Goal: Task Accomplishment & Management: Complete application form

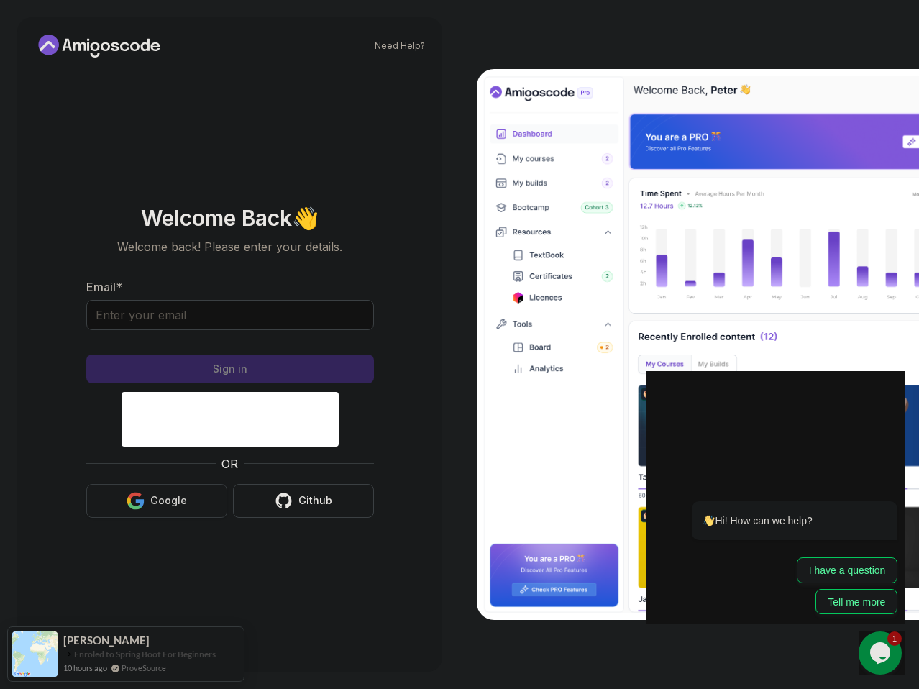
click at [147, 511] on button "Google" at bounding box center [156, 501] width 141 height 34
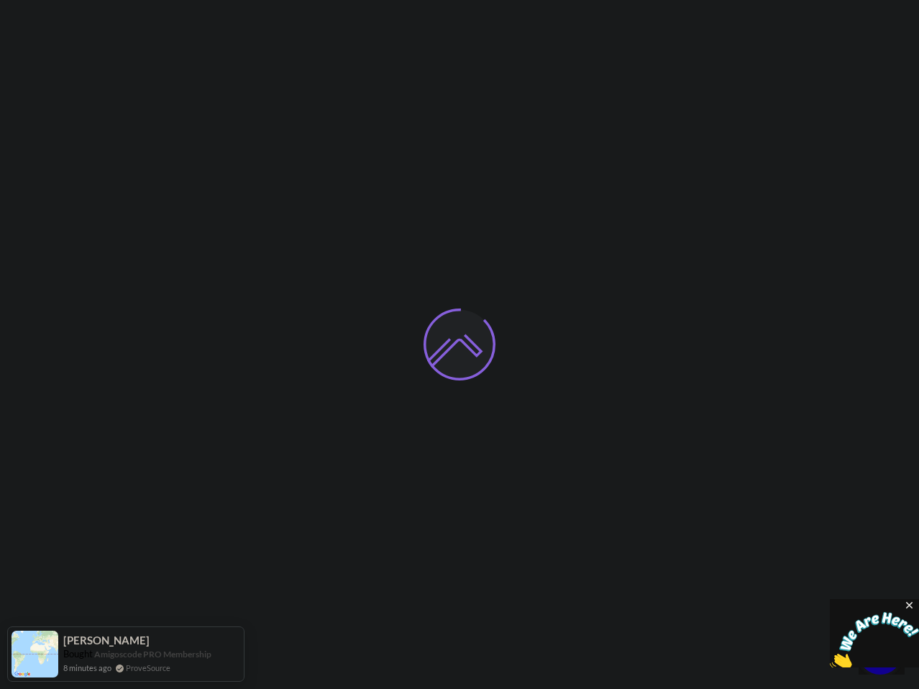
click at [910, 605] on icon "Close" at bounding box center [910, 605] width 13 height 13
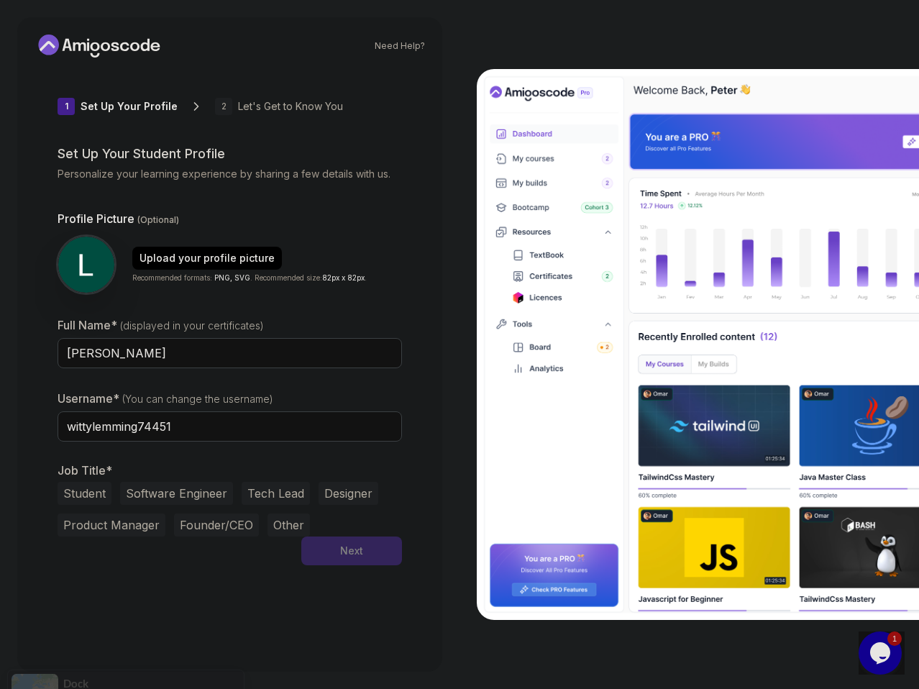
click at [174, 496] on button "Software Engineer" at bounding box center [176, 493] width 113 height 23
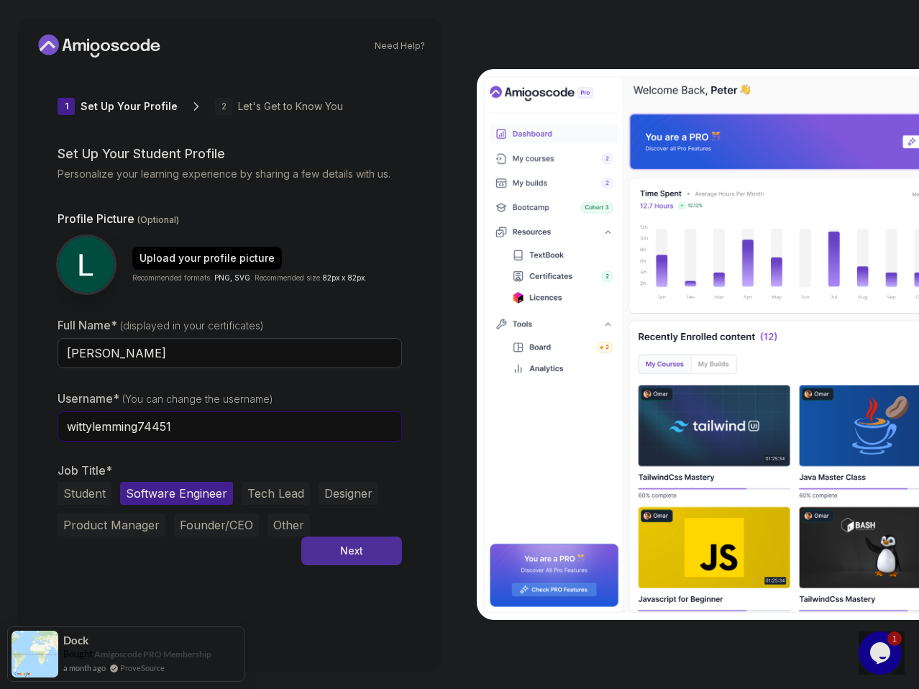
drag, startPoint x: 192, startPoint y: 429, endPoint x: -1, endPoint y: 432, distance: 192.8
click at [0, 432] on html "Need Help? 1 Set Up Your Profile 1 Set Up Your Profile 2 Let's Get to Know You …" at bounding box center [459, 344] width 919 height 689
type input "malediccioo"
click at [112, 621] on div "1 Set Up Your Profile 1 Set Up Your Profile 2 Let's Get to Know You Set Up Your…" at bounding box center [230, 362] width 345 height 586
click at [248, 496] on button "Tech Lead" at bounding box center [276, 493] width 68 height 23
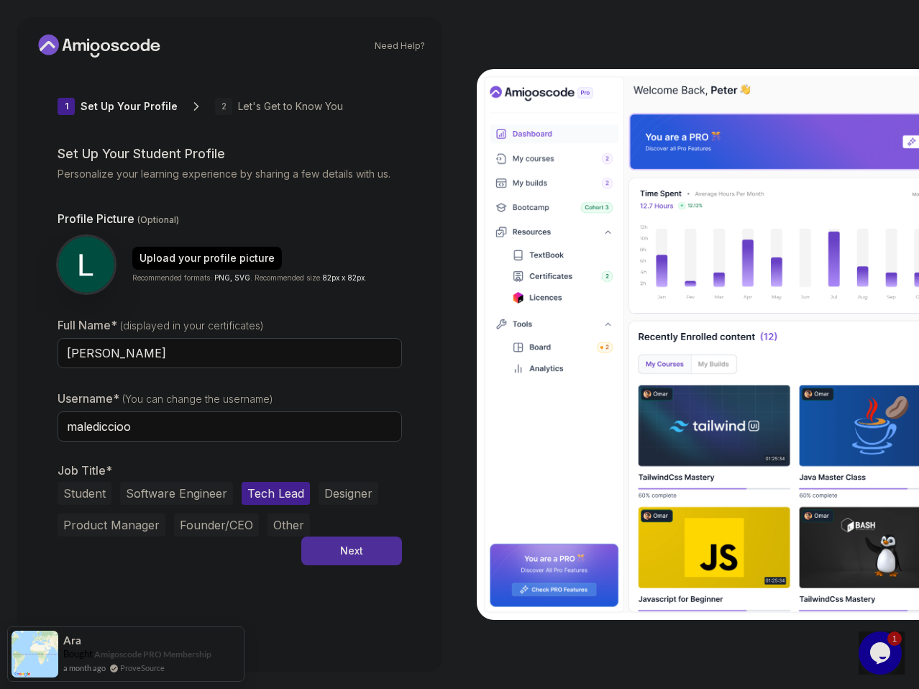
click at [212, 494] on button "Software Engineer" at bounding box center [176, 493] width 113 height 23
click at [84, 265] on img at bounding box center [86, 264] width 59 height 59
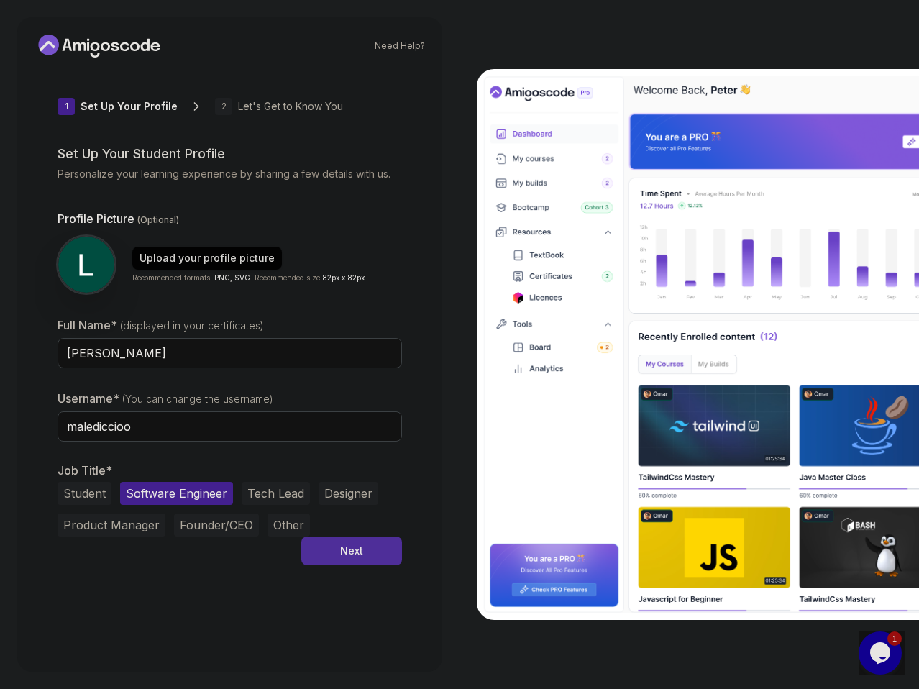
click at [179, 253] on div "Upload your profile picture" at bounding box center [207, 258] width 135 height 14
click at [322, 556] on button "Next" at bounding box center [351, 551] width 101 height 29
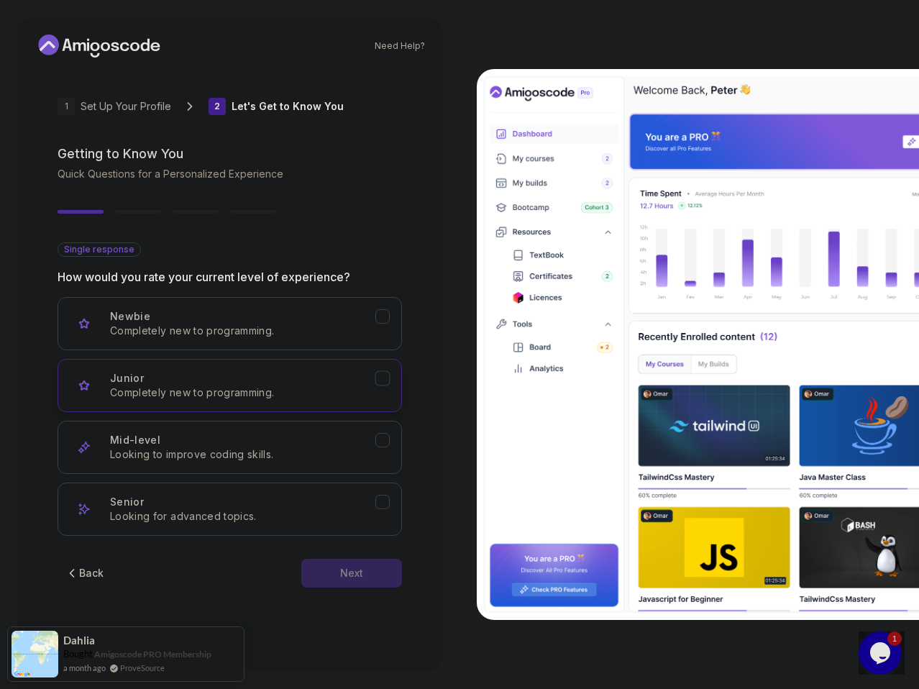
click at [385, 381] on icon "Junior" at bounding box center [383, 379] width 14 height 14
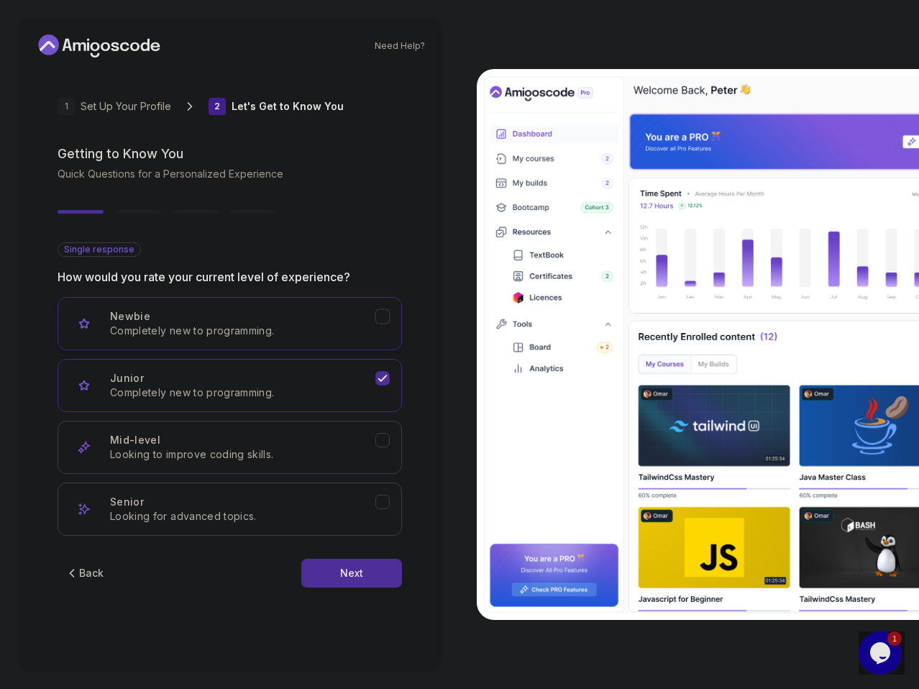
click at [383, 326] on button "Newbie Completely new to programming." at bounding box center [230, 323] width 345 height 53
click at [386, 372] on button "Junior Completely new to programming." at bounding box center [230, 385] width 345 height 53
click at [344, 580] on div "Next" at bounding box center [351, 573] width 23 height 14
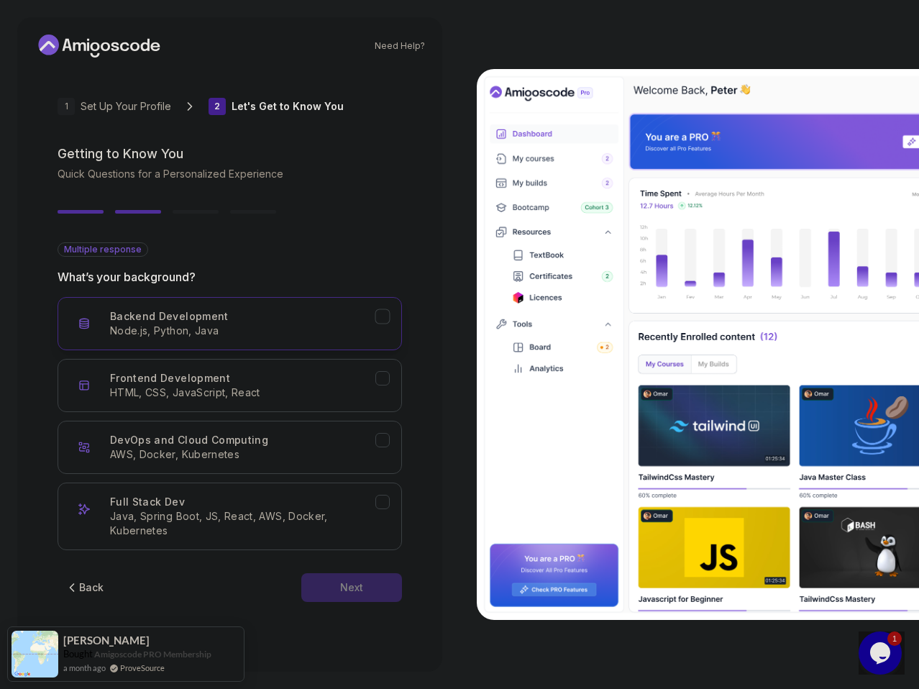
click at [378, 318] on icon "Backend Development" at bounding box center [383, 317] width 14 height 14
click at [360, 597] on button "Next" at bounding box center [351, 587] width 101 height 29
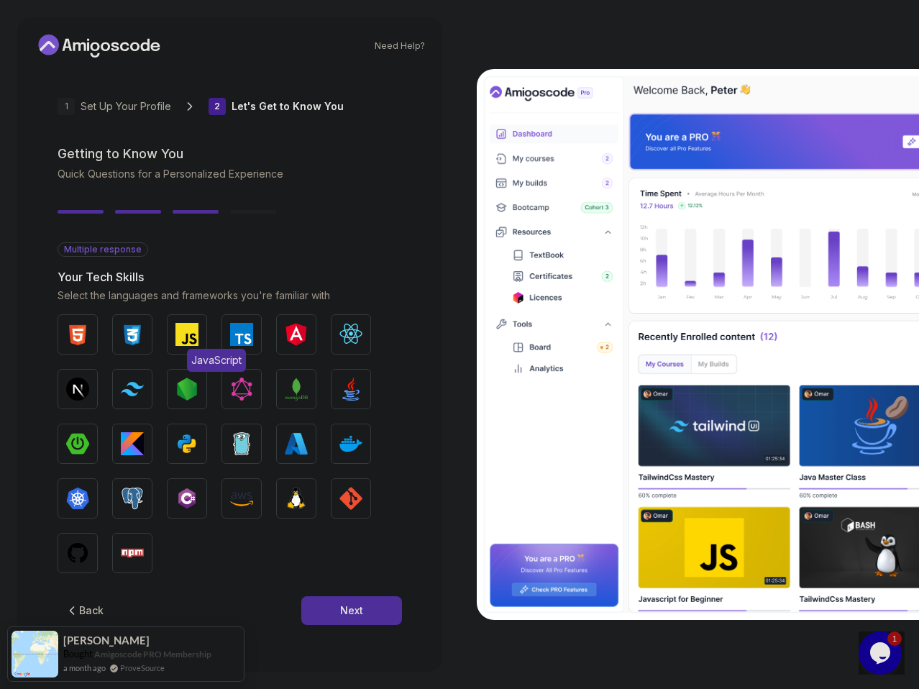
click at [188, 333] on img "button" at bounding box center [187, 334] width 23 height 23
click at [176, 326] on img "button" at bounding box center [187, 334] width 23 height 23
click at [178, 334] on img "button" at bounding box center [187, 334] width 23 height 23
click at [77, 553] on img "button" at bounding box center [77, 553] width 23 height 23
click at [186, 494] on img "button" at bounding box center [187, 498] width 23 height 23
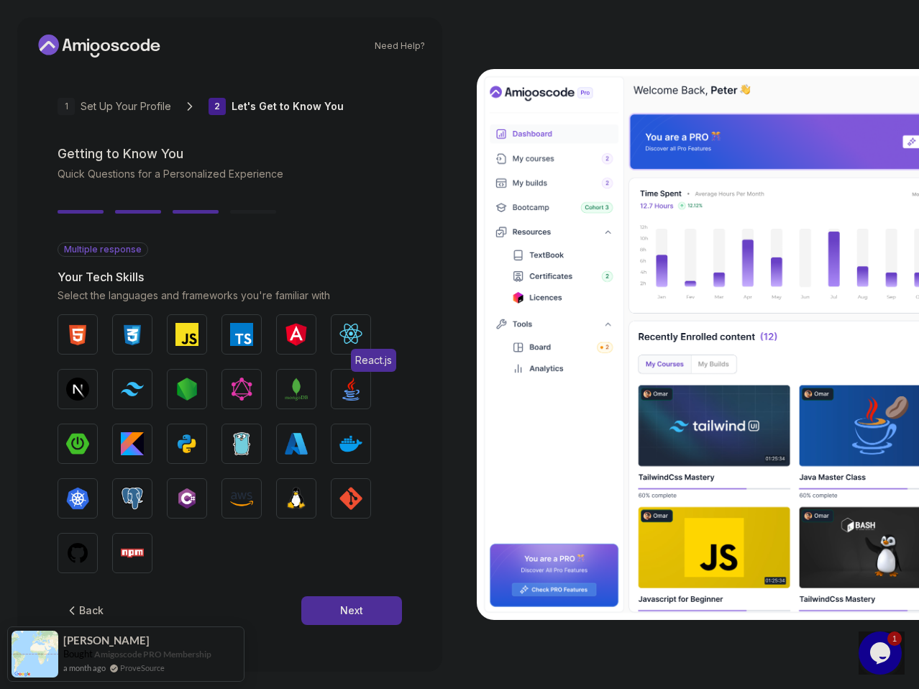
click at [345, 329] on img "button" at bounding box center [351, 334] width 23 height 23
click at [88, 331] on img "button" at bounding box center [77, 334] width 23 height 23
click at [132, 326] on img "button" at bounding box center [132, 334] width 23 height 23
click at [347, 601] on button "Next" at bounding box center [351, 610] width 101 height 29
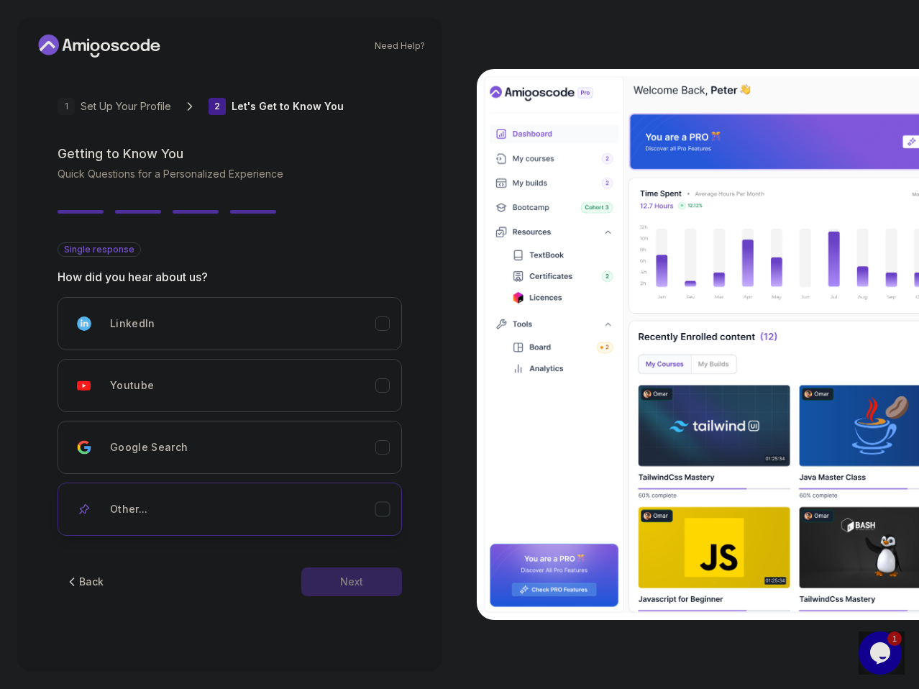
click at [235, 519] on div "Other..." at bounding box center [242, 509] width 265 height 29
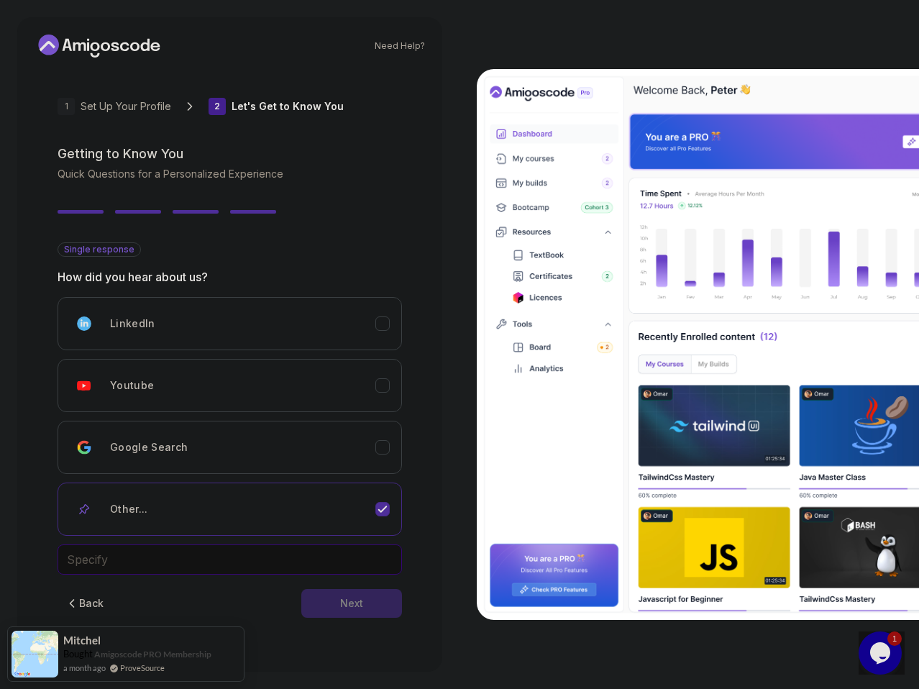
click at [212, 568] on input "text" at bounding box center [230, 560] width 345 height 30
type input "A friend told me"
click at [355, 610] on div "Next" at bounding box center [351, 603] width 23 height 14
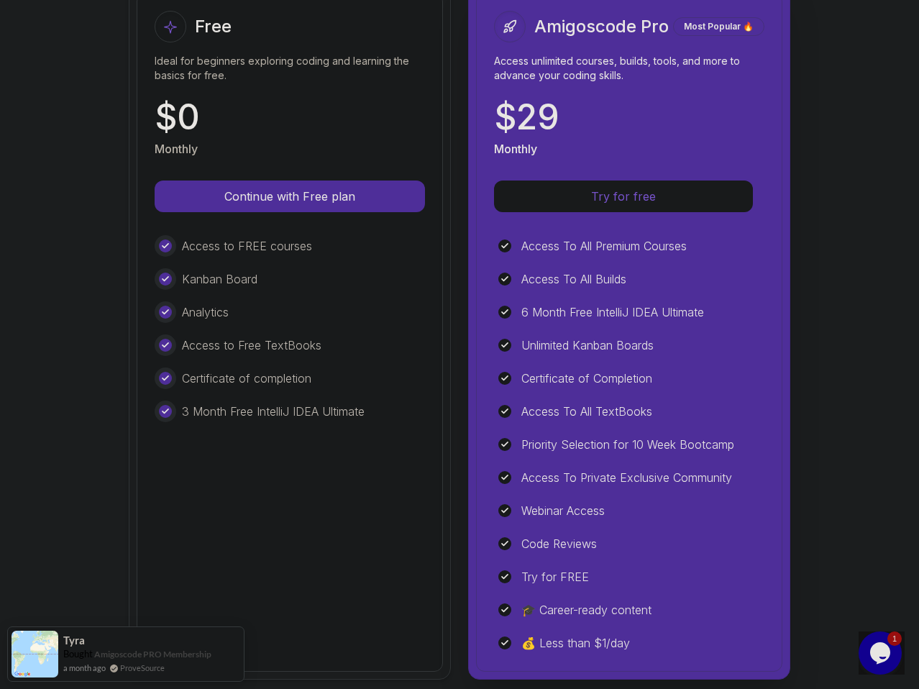
scroll to position [204, 0]
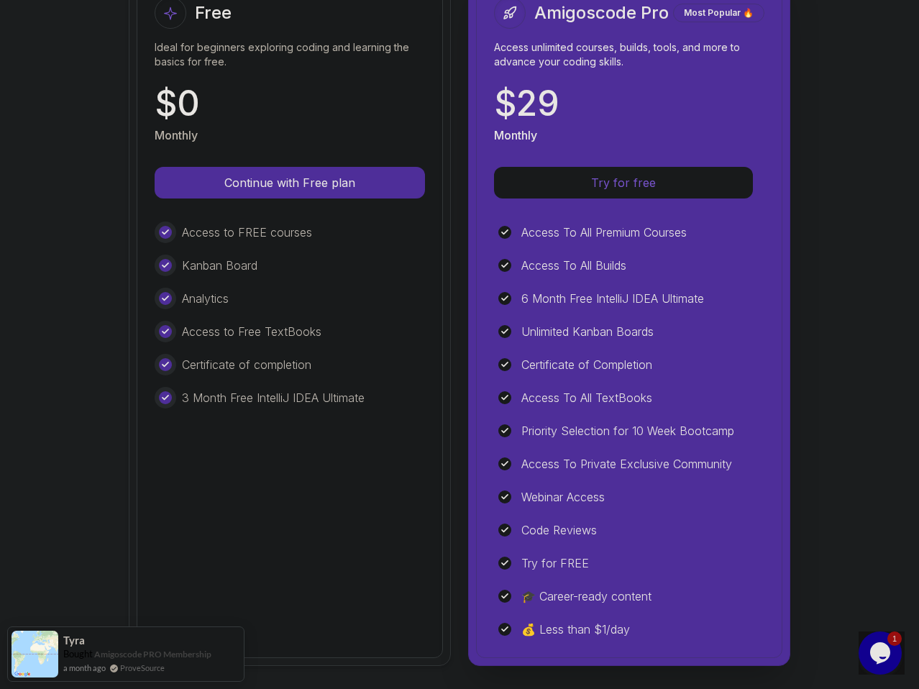
click at [344, 550] on div "Free Ideal for beginners exploring coding and learning the basics for free. $ 0…" at bounding box center [290, 318] width 306 height 679
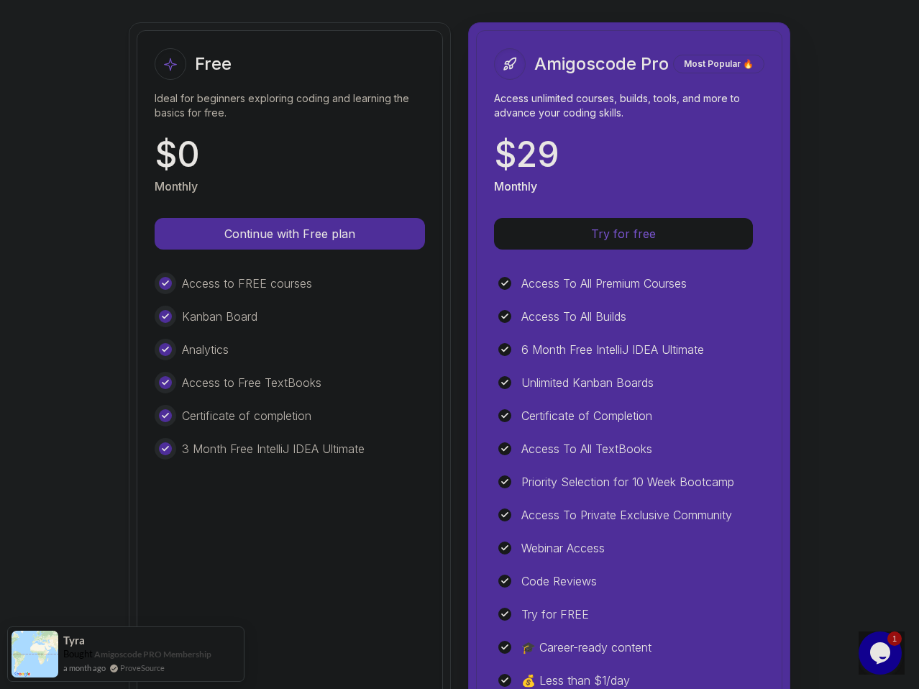
scroll to position [132, 0]
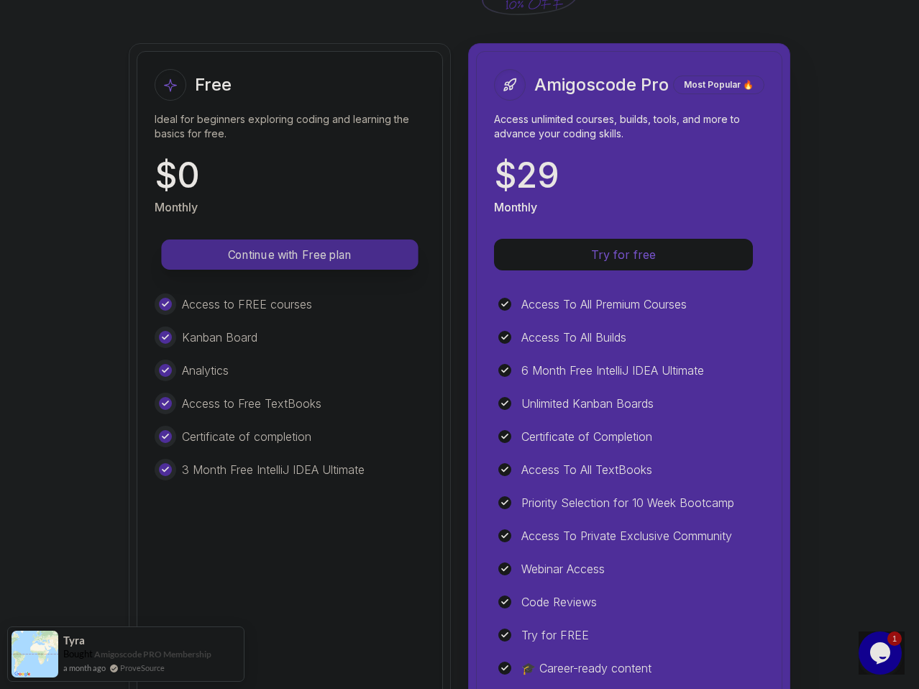
click at [352, 258] on p "Continue with Free plan" at bounding box center [290, 255] width 224 height 17
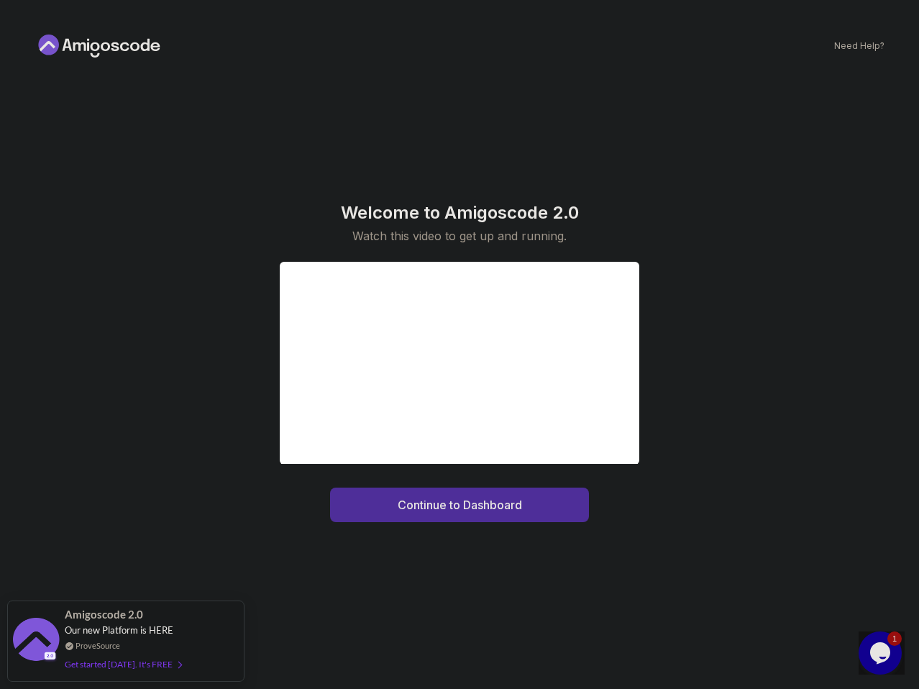
click at [422, 598] on div "Welcome to Amigoscode 2.0 Watch this video to get up and running. Continue to D…" at bounding box center [460, 362] width 850 height 586
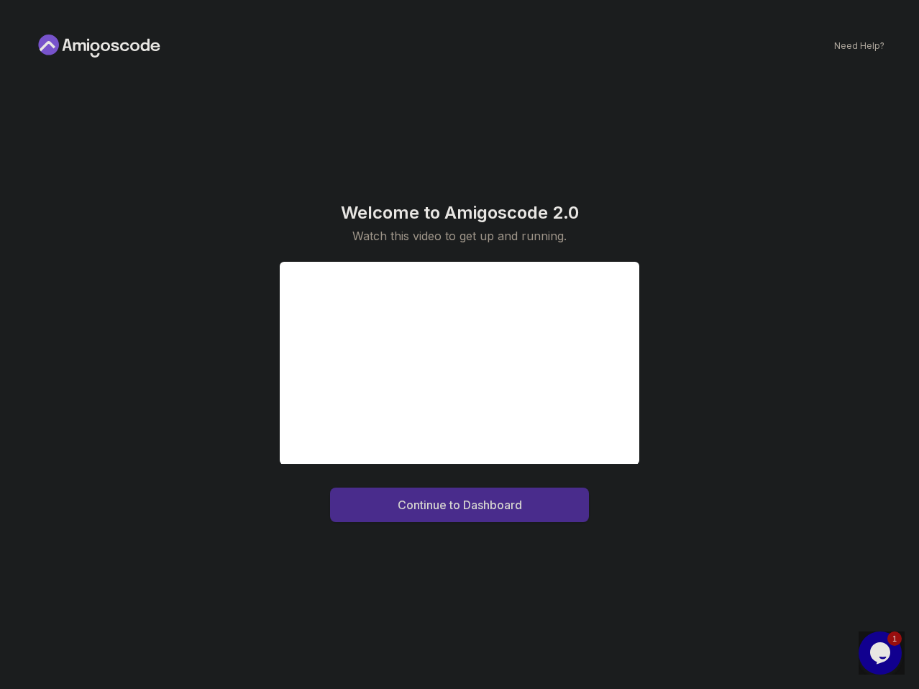
click at [511, 498] on div "Continue to Dashboard" at bounding box center [460, 504] width 124 height 17
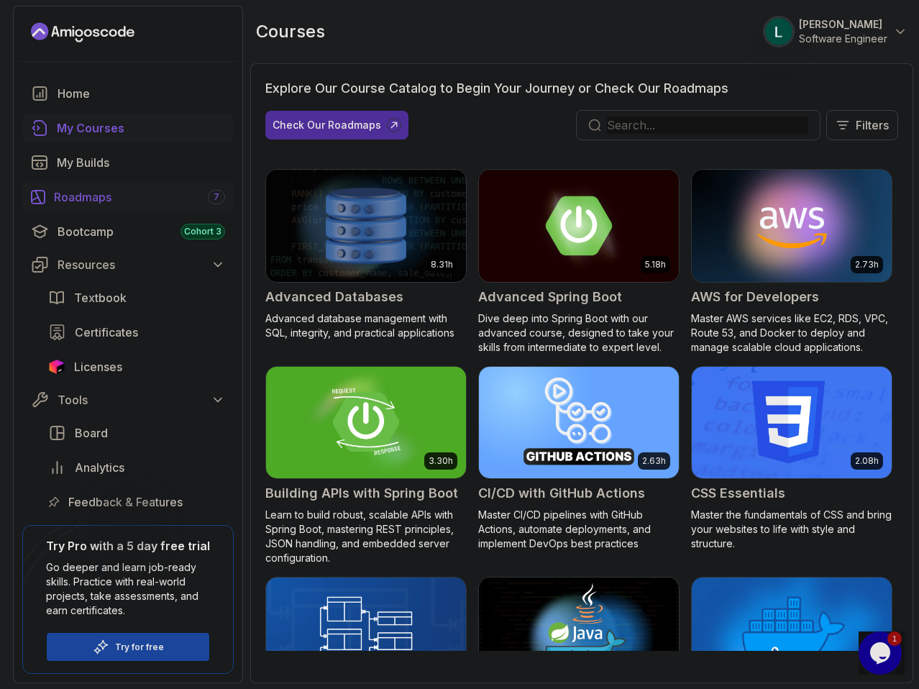
click at [141, 199] on div "Roadmaps 7" at bounding box center [139, 196] width 171 height 17
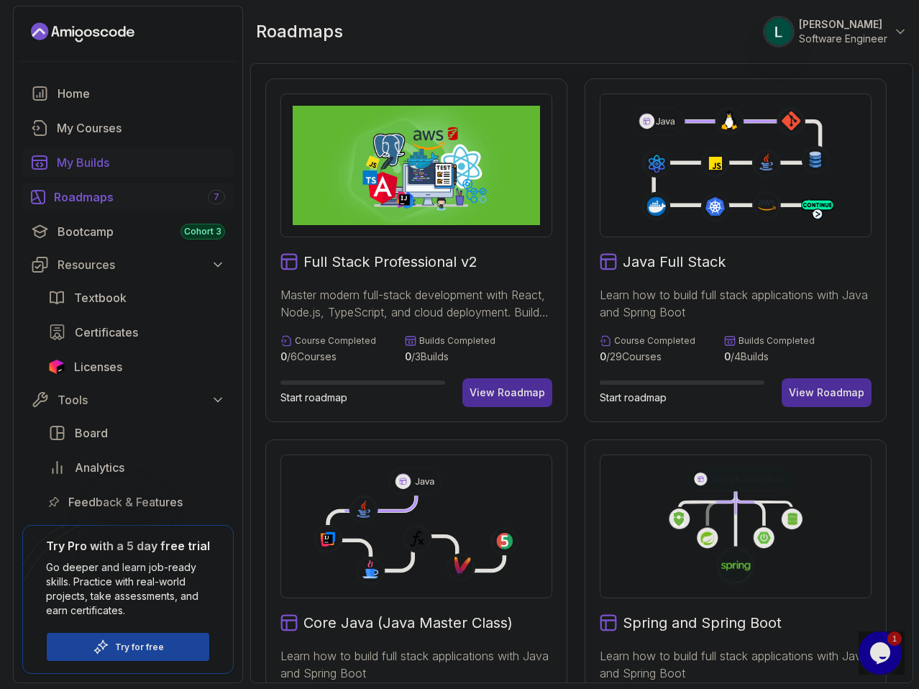
scroll to position [432, 0]
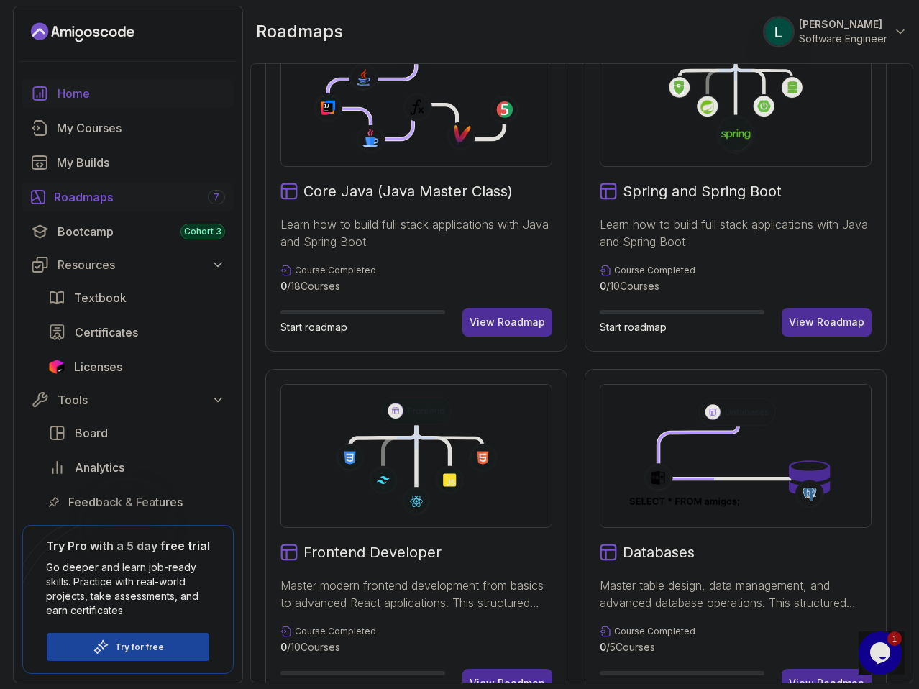
click at [60, 93] on div "Home" at bounding box center [142, 93] width 168 height 17
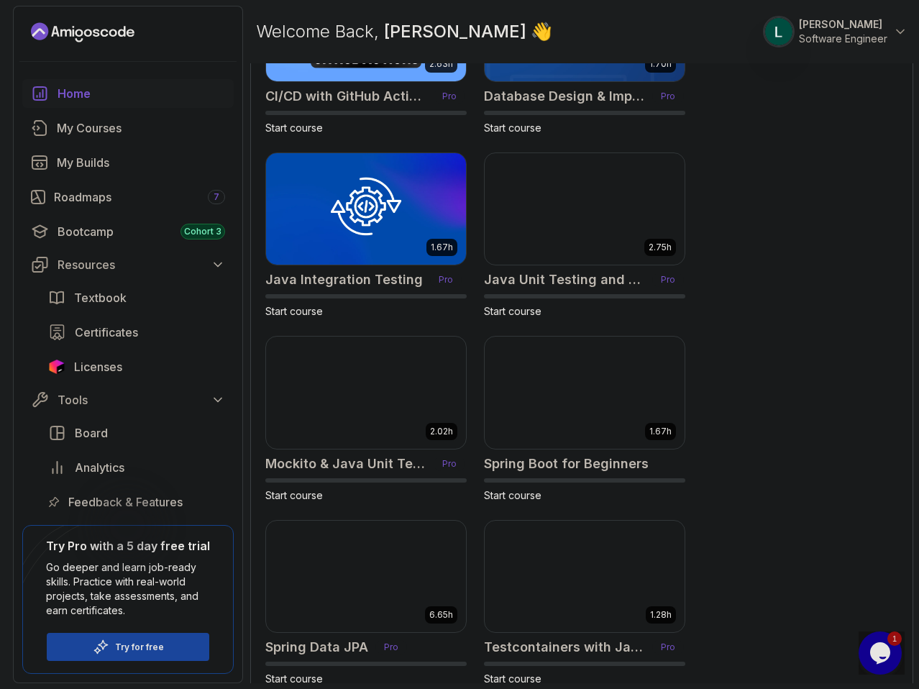
scroll to position [921, 0]
